Goal: Task Accomplishment & Management: Manage account settings

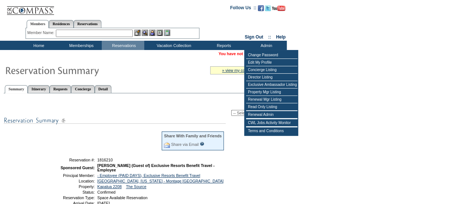
click at [235, 111] on select "-- Select Action -- Modify Reservation Dates Modify Reservation Cost Modify Occ…" at bounding box center [258, 113] width 54 height 6
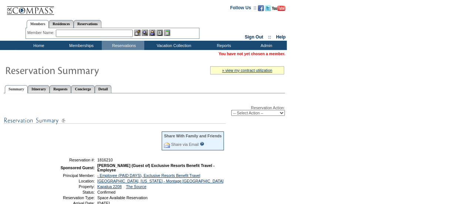
select select "ChangeClubProp"
click at [231, 110] on select "-- Select Action -- Modify Reservation Dates Modify Reservation Cost Modify Occ…" at bounding box center [258, 113] width 54 height 6
click at [253, 114] on select "-- Select Action -- Modify Reservation Dates Modify Reservation Cost Modify Occ…" at bounding box center [258, 113] width 54 height 6
select select "ChangeOccupancy"
click at [231, 110] on select "-- Select Action -- Modify Reservation Dates Modify Reservation Cost Modify Occ…" at bounding box center [258, 113] width 54 height 6
